Goal: Information Seeking & Learning: Understand process/instructions

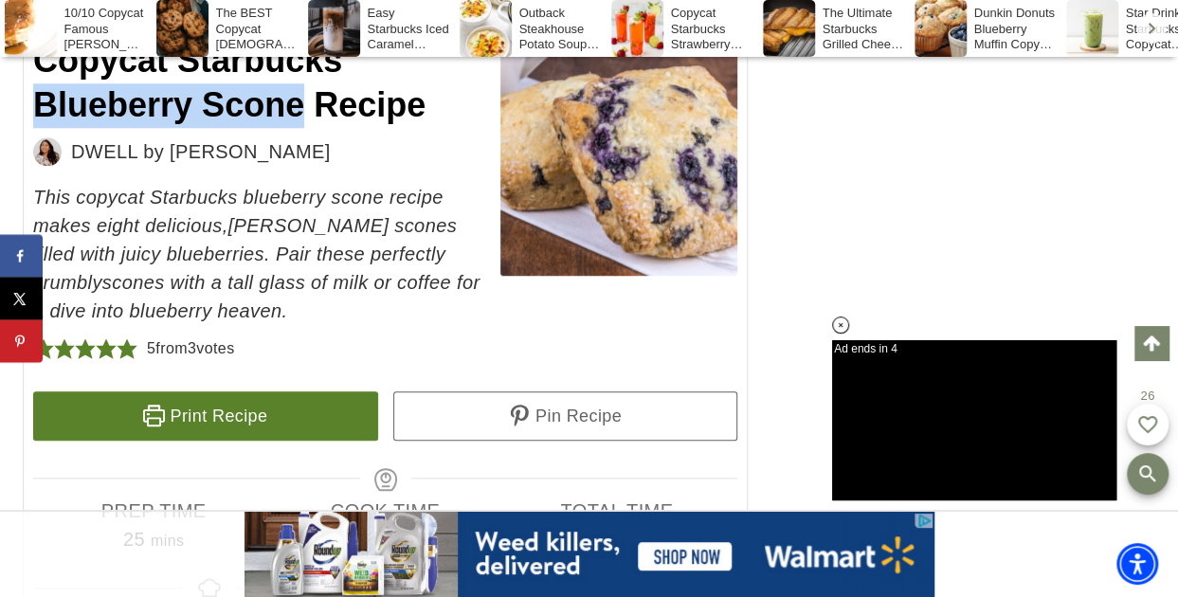
drag, startPoint x: 30, startPoint y: 127, endPoint x: 288, endPoint y: 152, distance: 259.0
drag, startPoint x: 288, startPoint y: 152, endPoint x: 208, endPoint y: 138, distance: 81.7
copy span "Blueberry Scone"
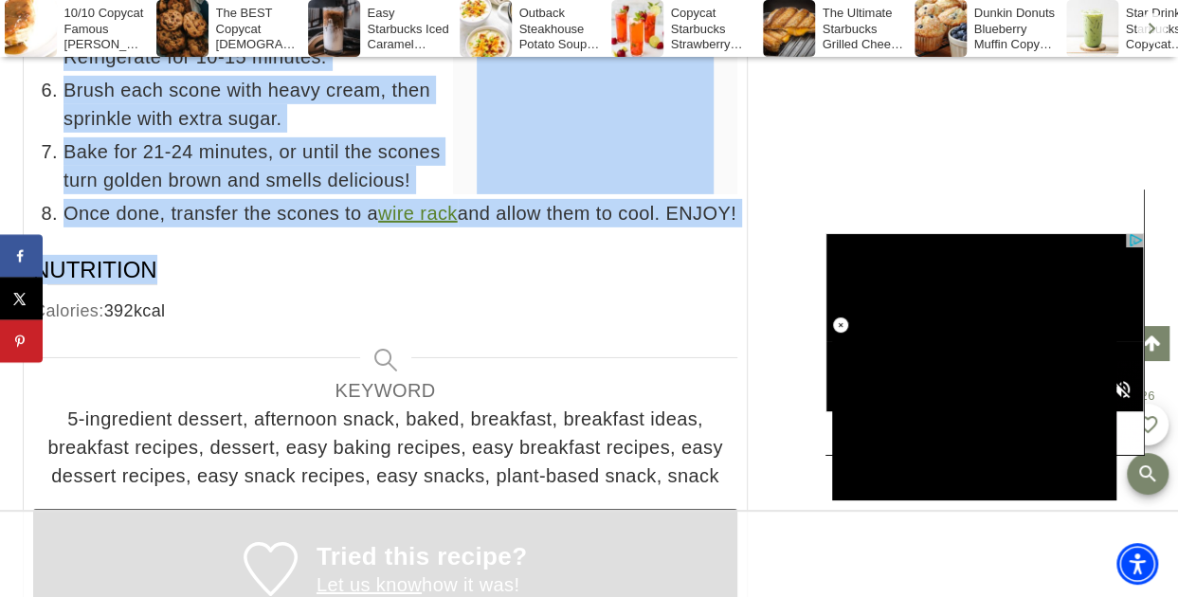
drag, startPoint x: 29, startPoint y: 454, endPoint x: 772, endPoint y: 255, distance: 768.6
copy div "Loremipsumd 3s 9a 4c 4 adi eli-seddoei tempo 8½ inc utlabo etdolo ½ mag aliq ½ …"
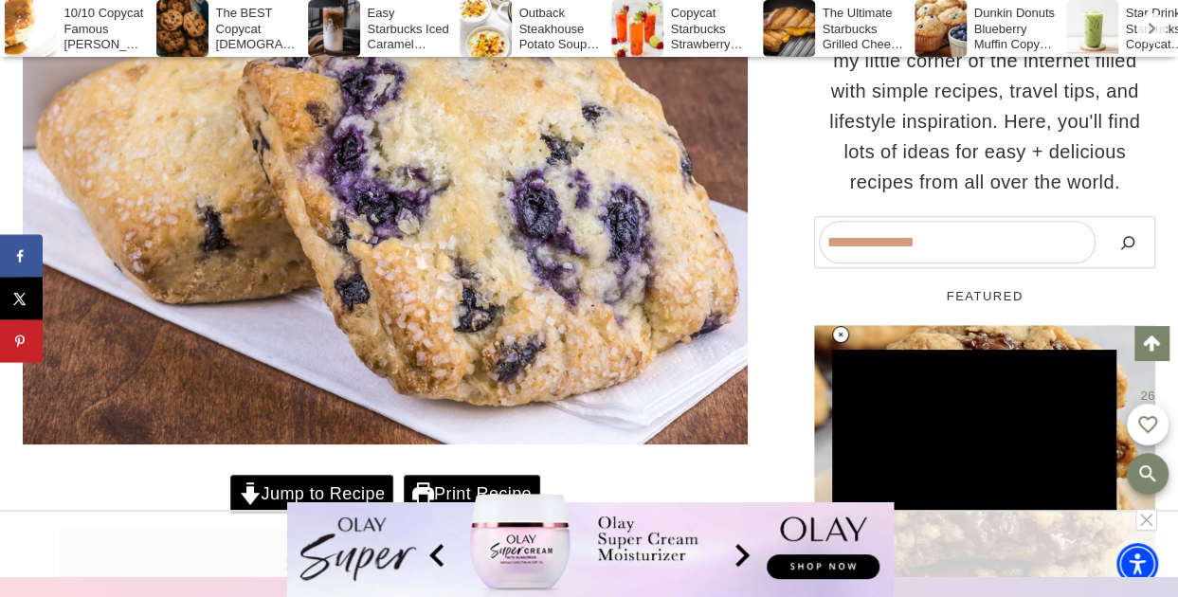
scroll to position [501, 0]
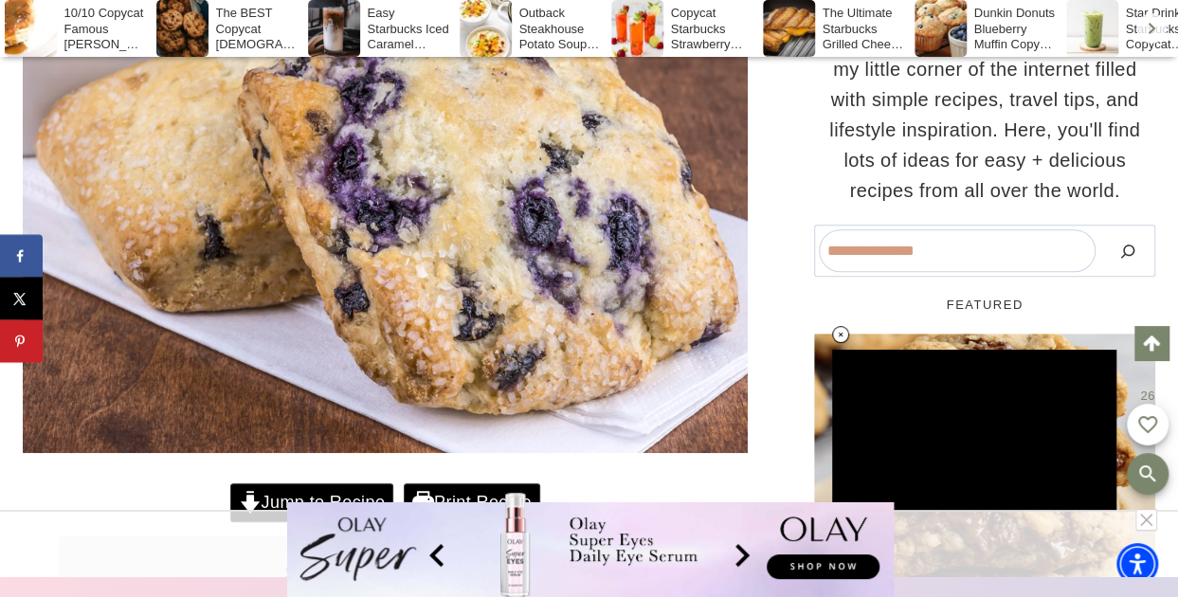
click at [1144, 517] on g at bounding box center [1147, 520] width 22 height 22
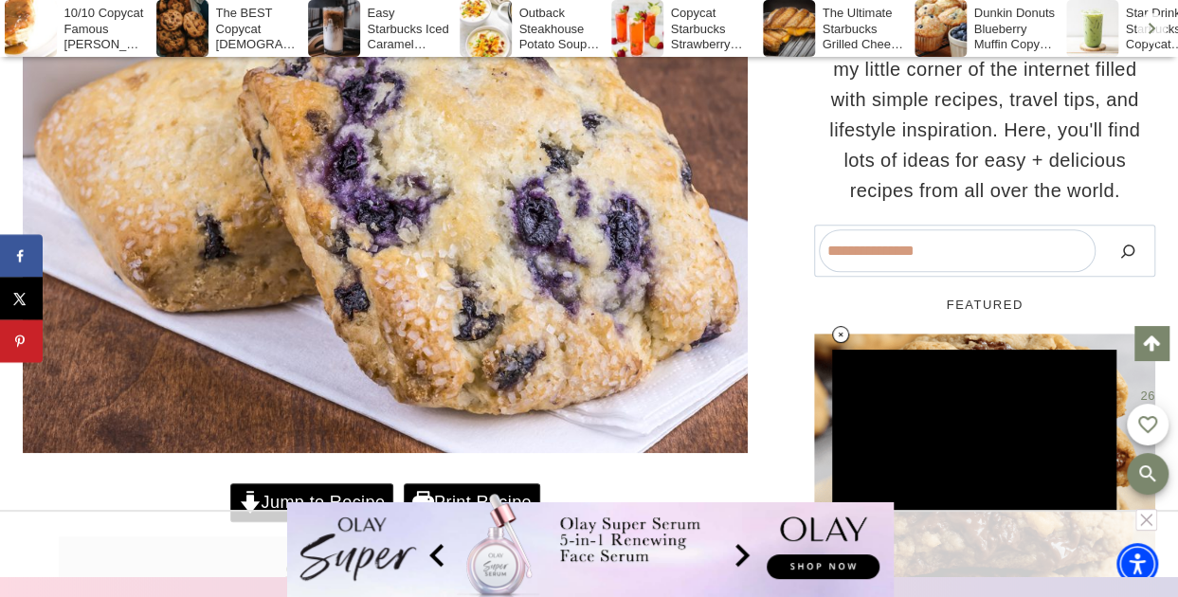
click at [1145, 517] on rect at bounding box center [1147, 520] width 22 height 22
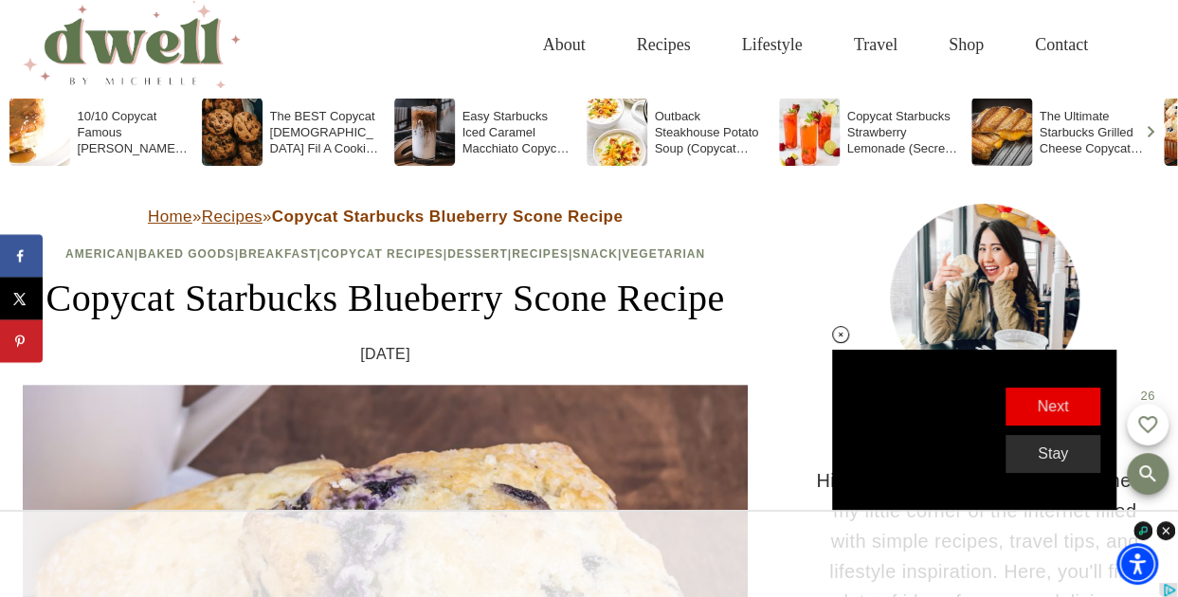
scroll to position [0, 0]
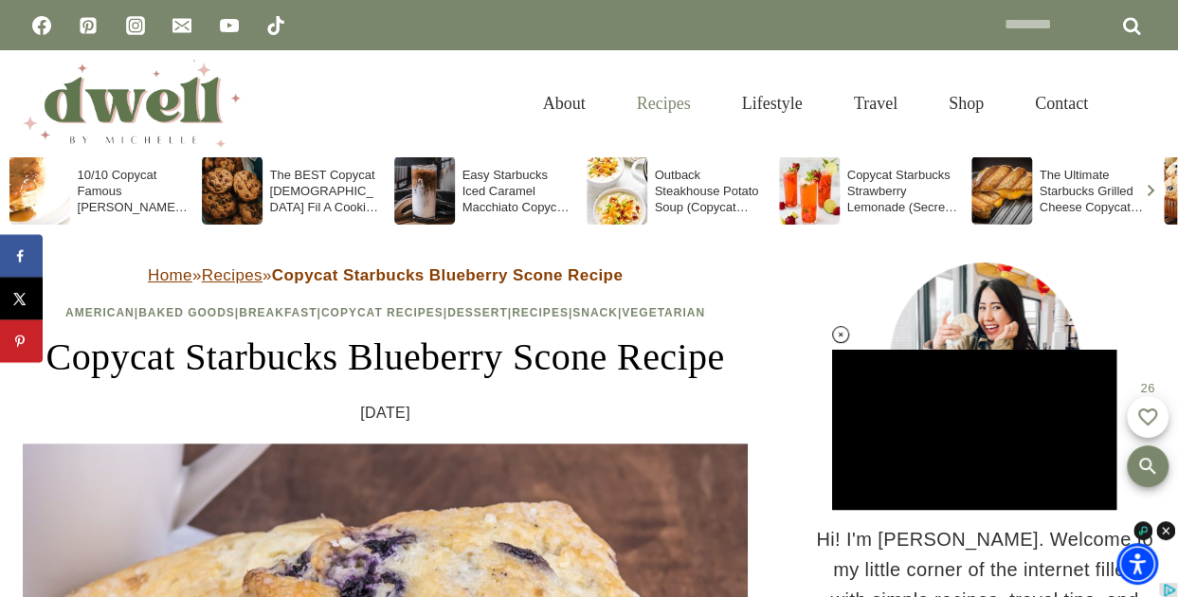
click at [657, 109] on link "Recipes" at bounding box center [664, 104] width 105 height 62
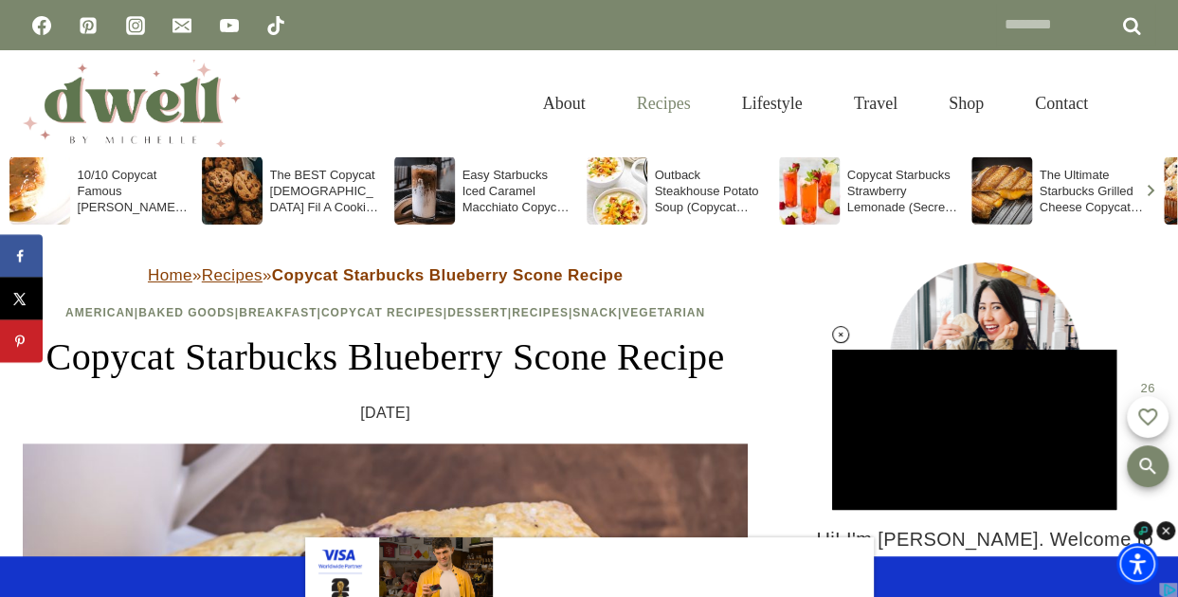
click at [650, 99] on link "Recipes" at bounding box center [664, 104] width 105 height 62
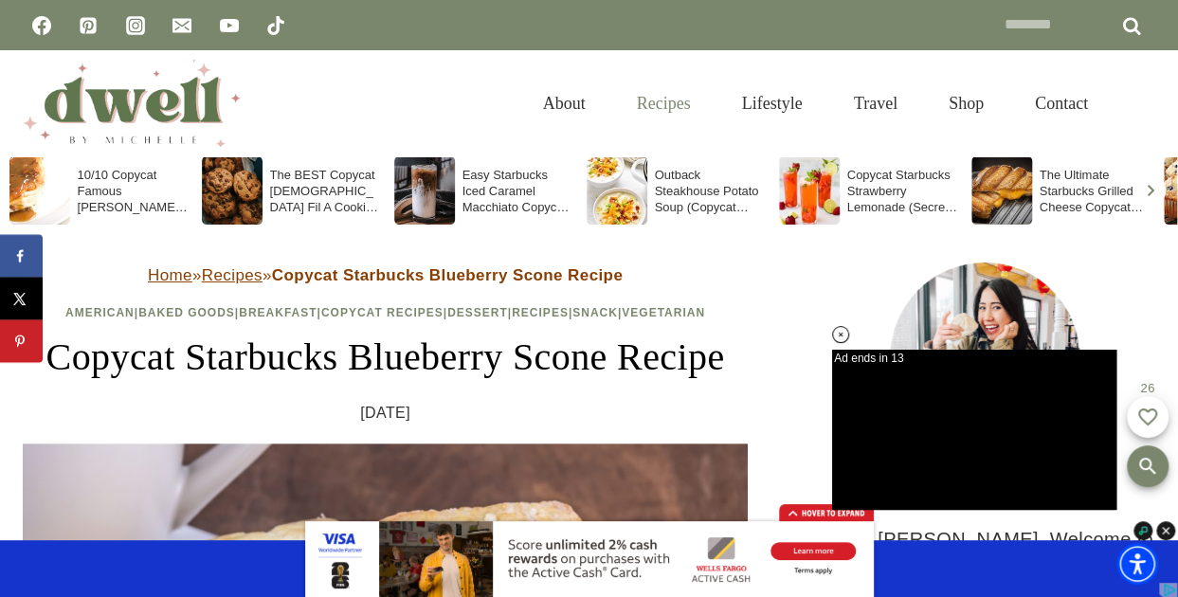
click at [639, 97] on link "Recipes" at bounding box center [664, 104] width 105 height 62
